Goal: Navigation & Orientation: Find specific page/section

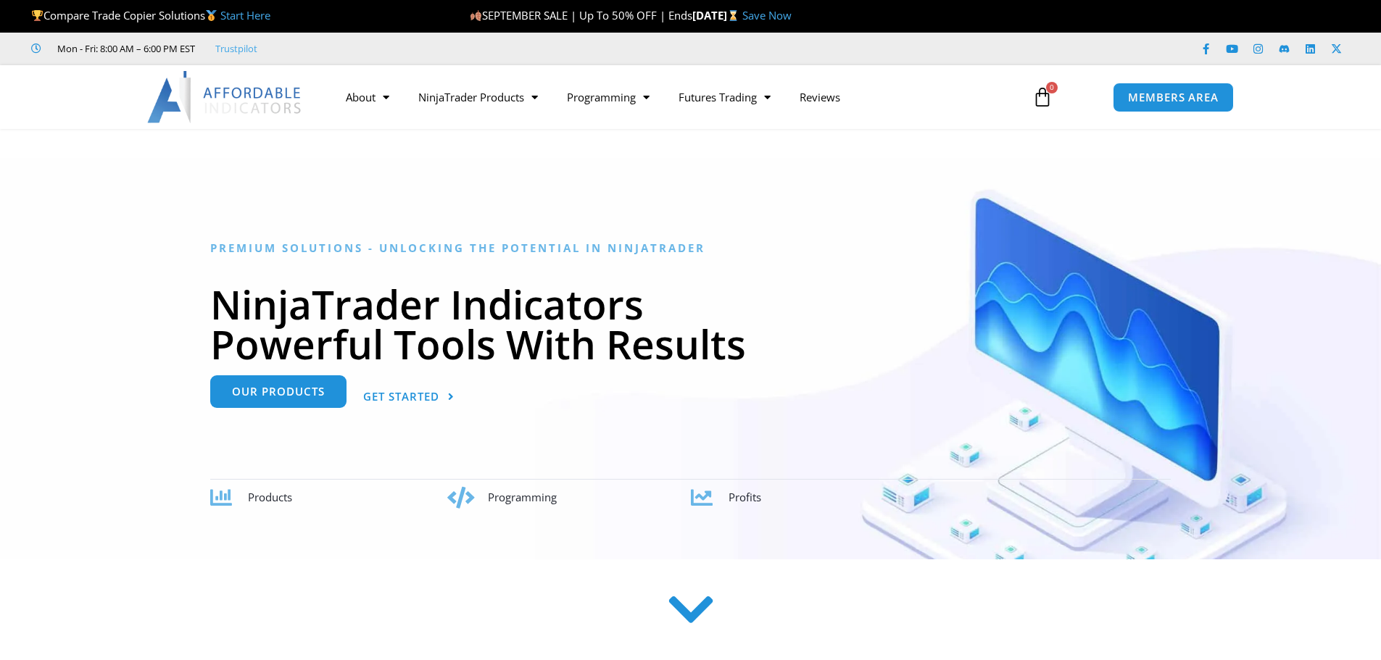
click at [296, 400] on link "Our Products" at bounding box center [278, 391] width 136 height 33
